Goal: Navigation & Orientation: Find specific page/section

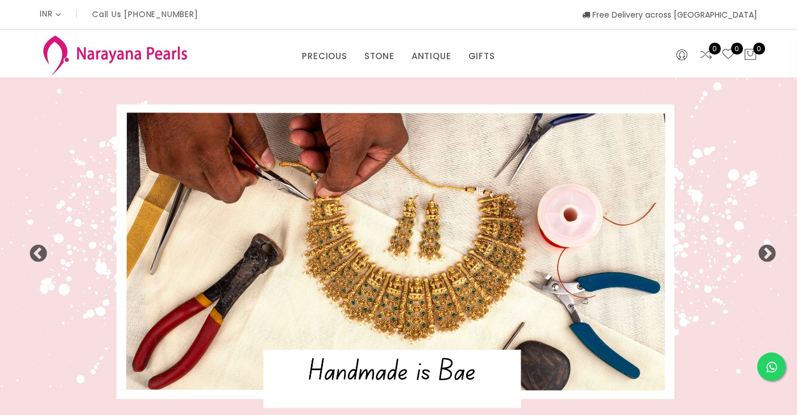
select select "INR"
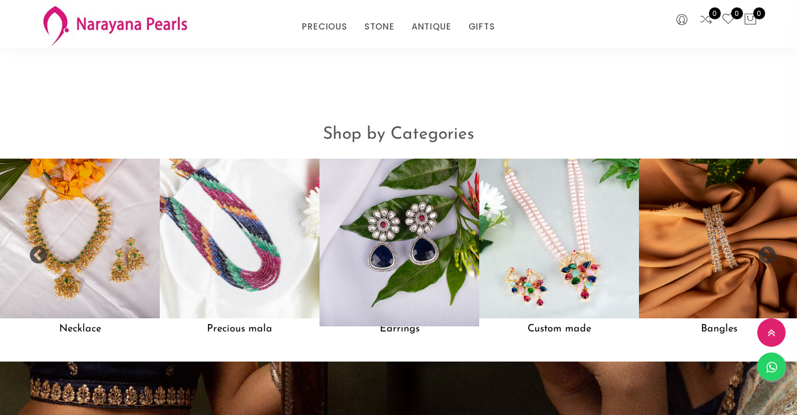
scroll to position [844, 0]
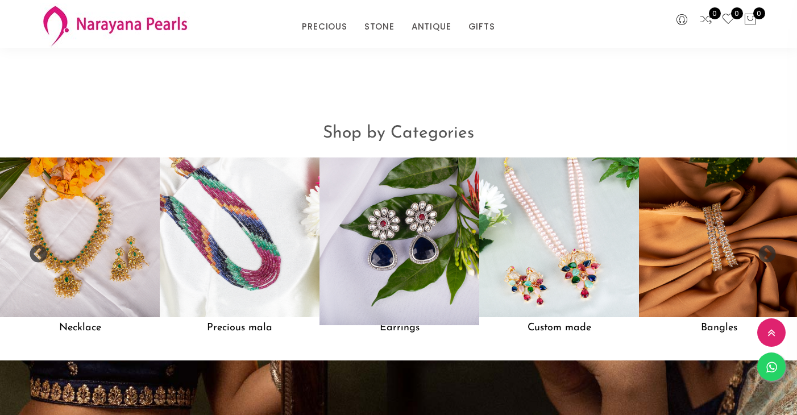
click at [401, 329] on h5 "Earrings" at bounding box center [399, 328] width 160 height 22
click at [401, 273] on img at bounding box center [399, 237] width 176 height 176
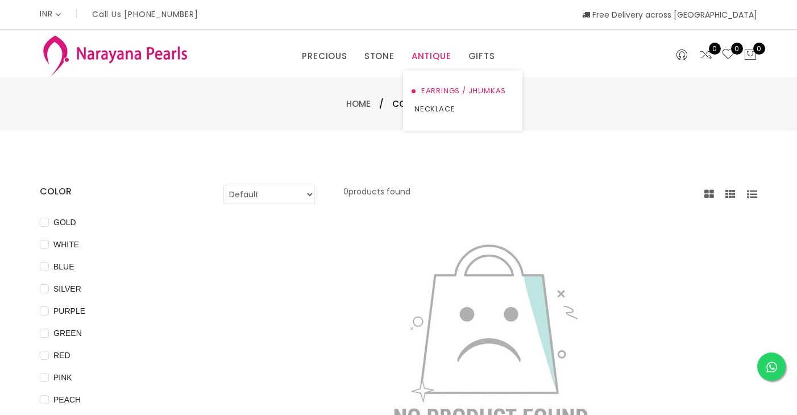
click at [434, 94] on link "EARRINGS / JHUMKAS" at bounding box center [462, 91] width 97 height 18
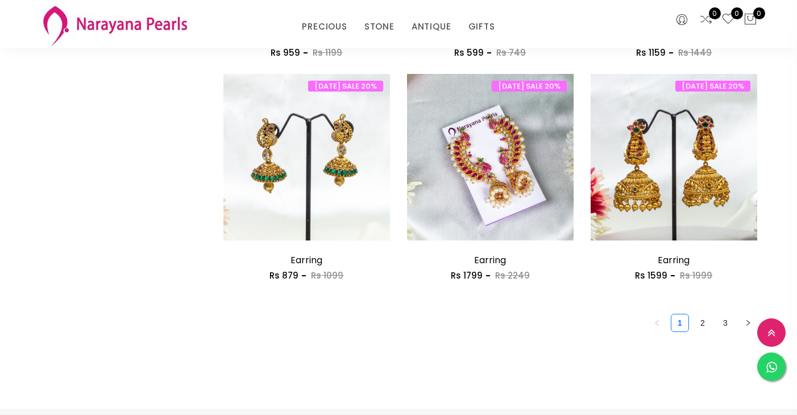
scroll to position [1526, 0]
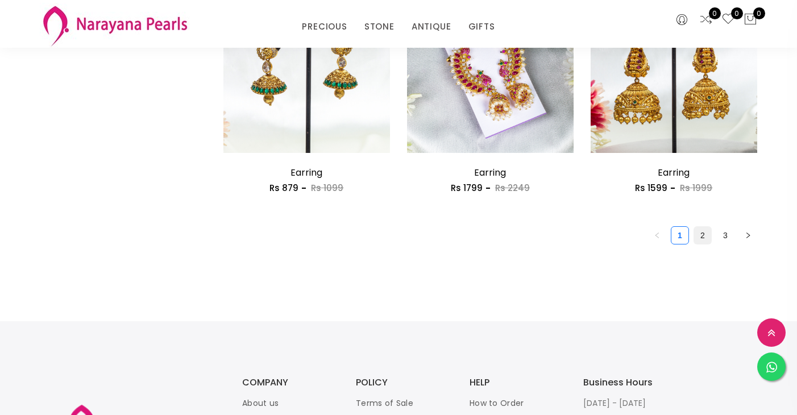
click at [706, 235] on link "2" at bounding box center [702, 235] width 17 height 17
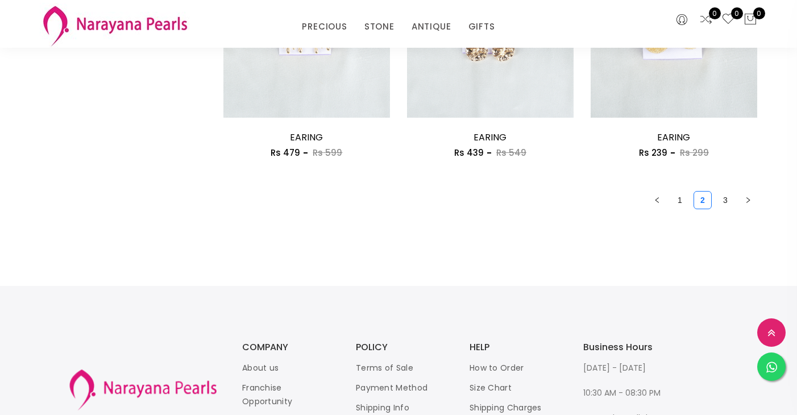
scroll to position [1564, 0]
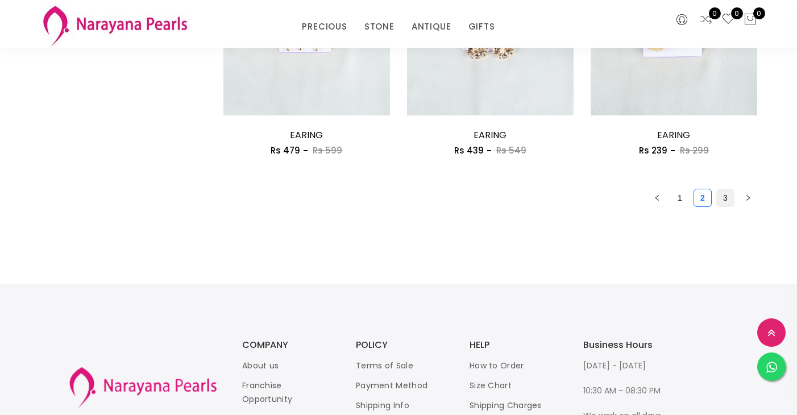
click at [730, 195] on link "3" at bounding box center [725, 197] width 17 height 17
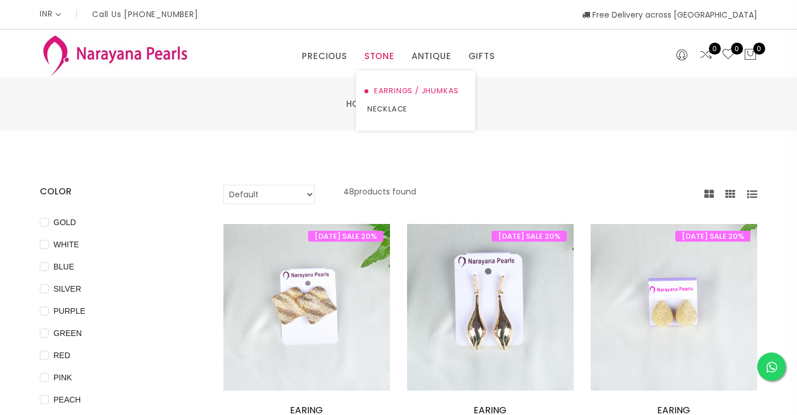
click at [387, 96] on link "EARRINGS / JHUMKAS" at bounding box center [415, 91] width 97 height 18
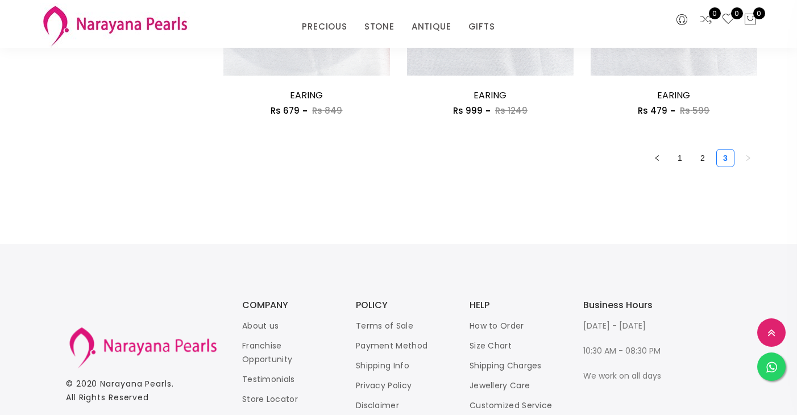
scroll to position [1579, 0]
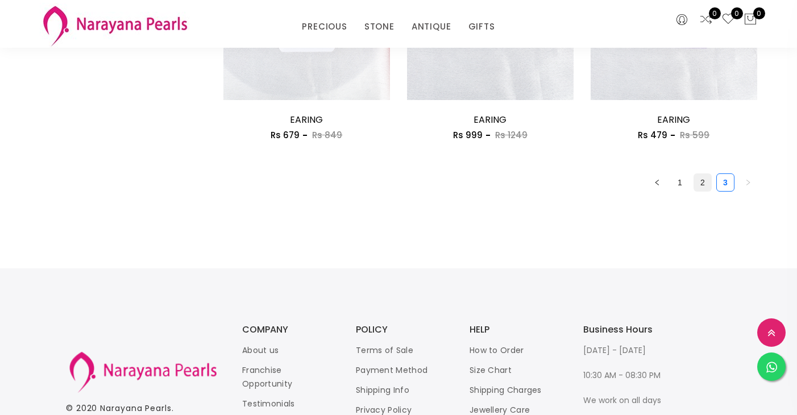
click at [696, 186] on link "2" at bounding box center [702, 182] width 17 height 17
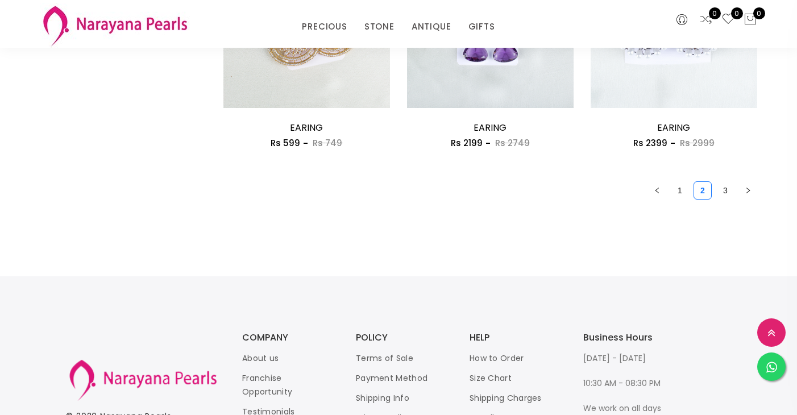
scroll to position [1574, 0]
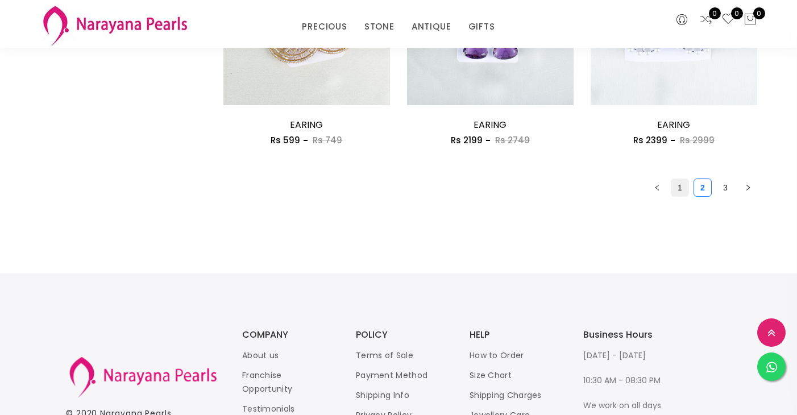
click at [679, 191] on link "1" at bounding box center [679, 187] width 17 height 17
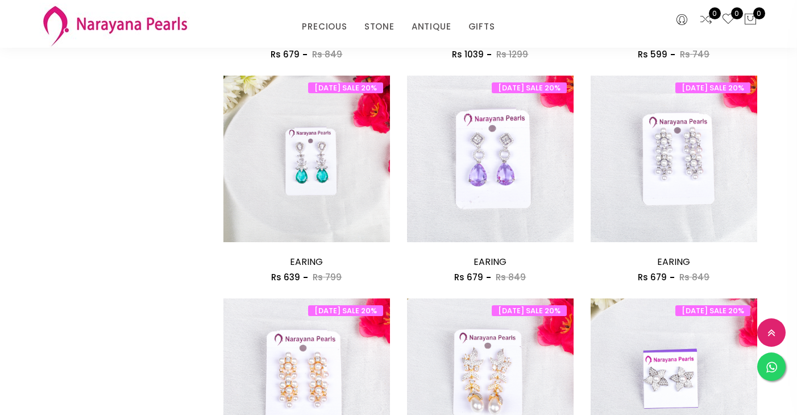
scroll to position [971, 0]
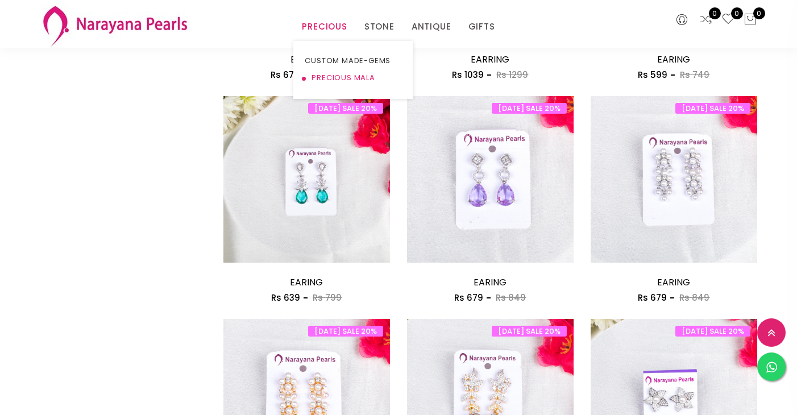
click at [336, 77] on link "PRECIOUS MALA" at bounding box center [353, 77] width 97 height 17
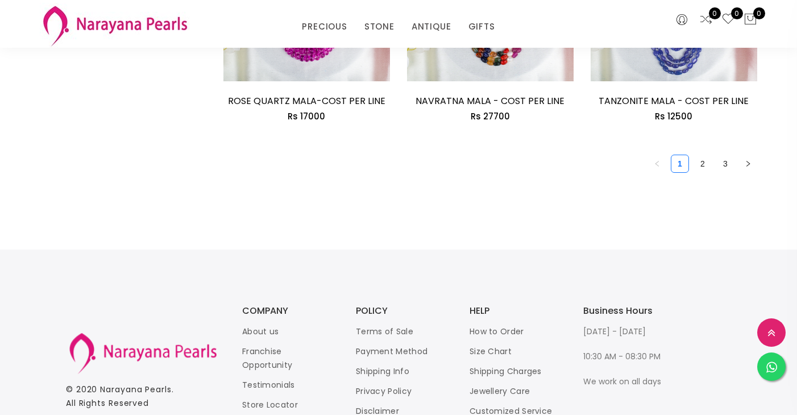
scroll to position [1608, 0]
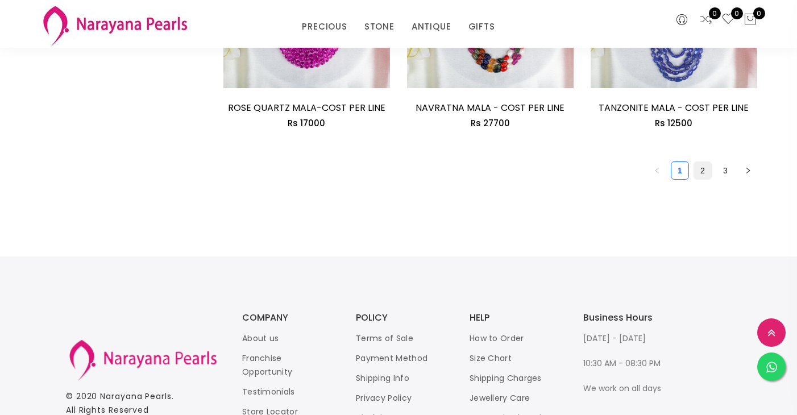
click at [708, 175] on link "2" at bounding box center [702, 170] width 17 height 17
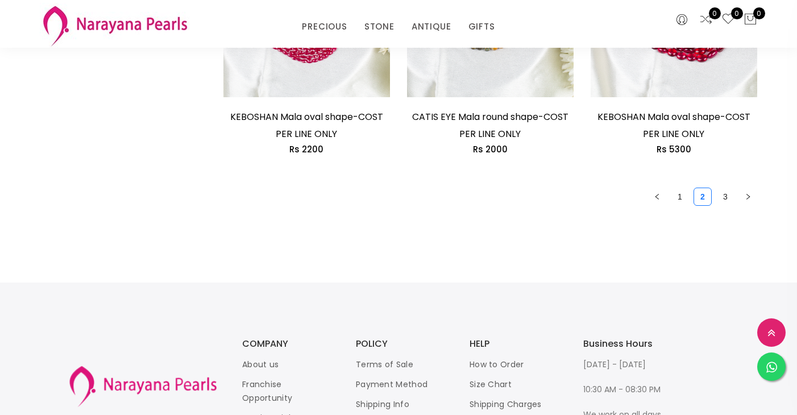
scroll to position [1716, 0]
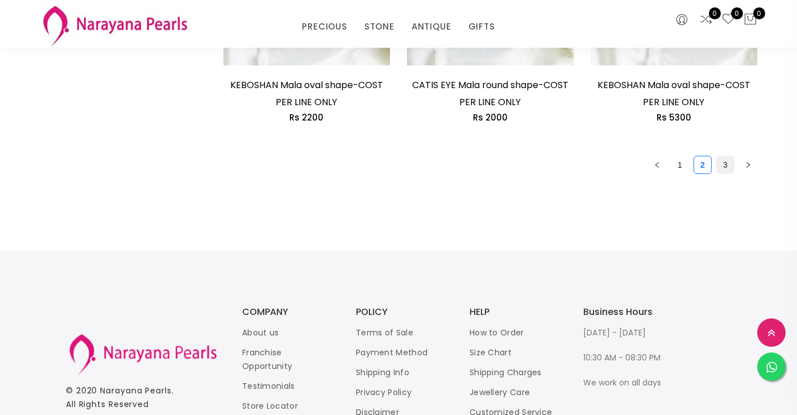
click at [725, 167] on link "3" at bounding box center [725, 164] width 17 height 17
